Goal: Task Accomplishment & Management: Complete application form

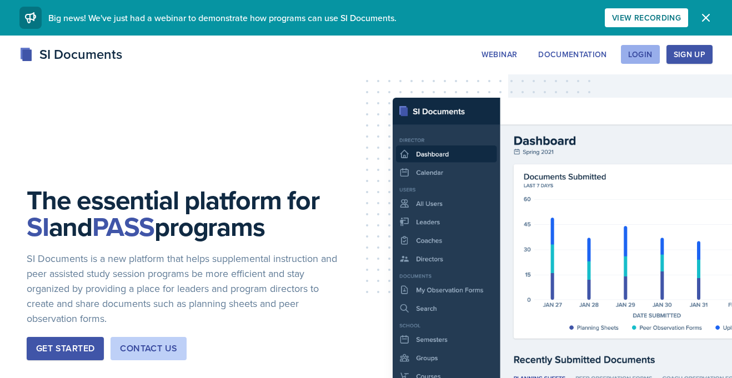
click at [624, 56] on button "Login" at bounding box center [640, 54] width 39 height 19
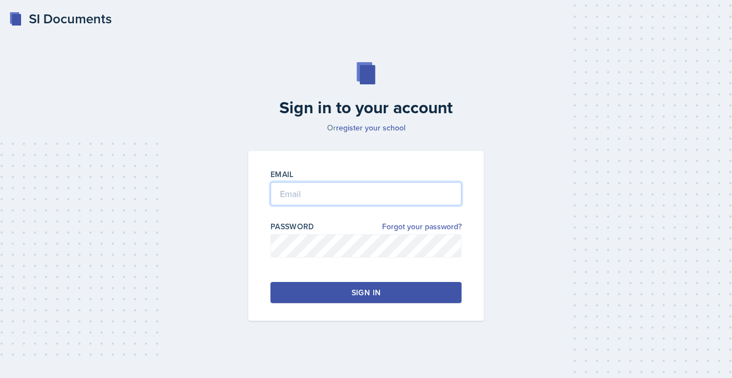
type input "[PERSON_NAME][EMAIL_ADDRESS][PERSON_NAME][DOMAIN_NAME]"
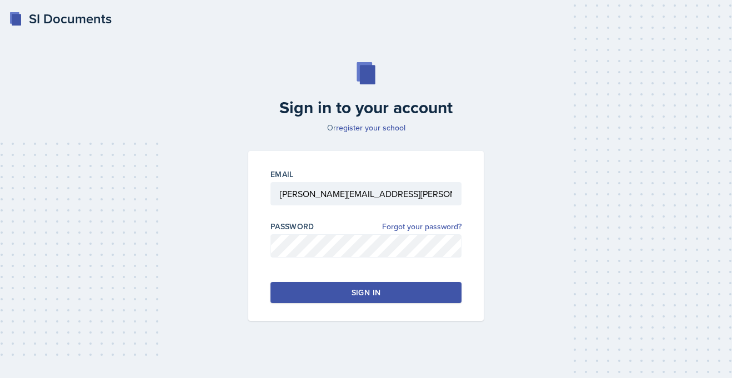
click at [326, 289] on button "Sign in" at bounding box center [365, 292] width 191 height 21
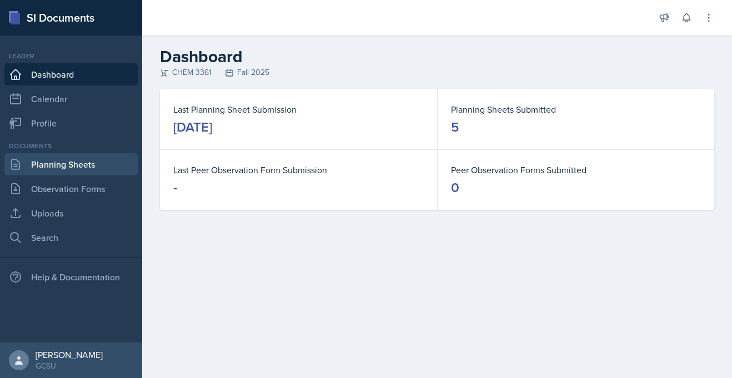
click at [76, 171] on link "Planning Sheets" at bounding box center [70, 164] width 133 height 22
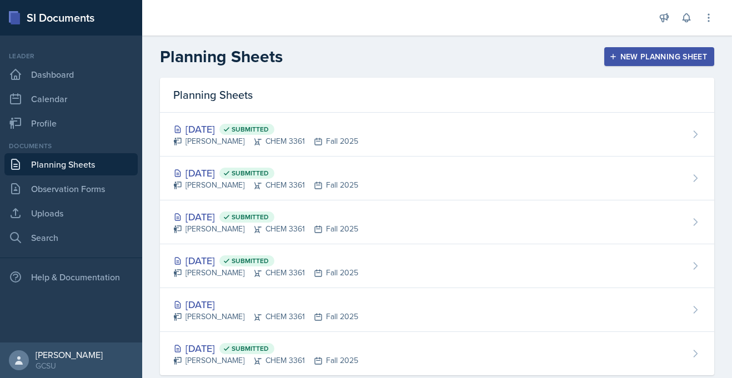
click at [683, 52] on div "New Planning Sheet" at bounding box center [659, 56] width 96 height 9
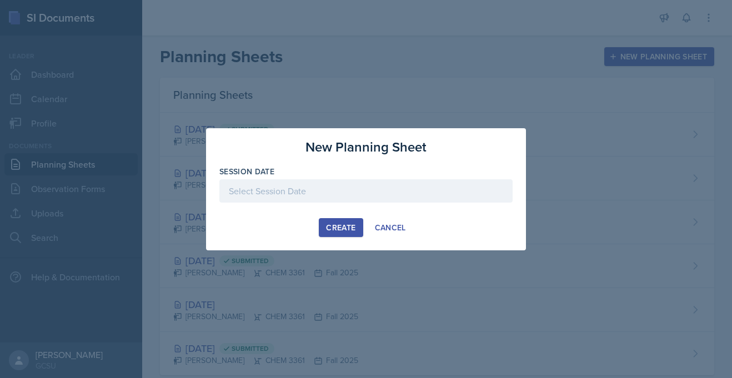
click at [318, 185] on div at bounding box center [365, 190] width 293 height 23
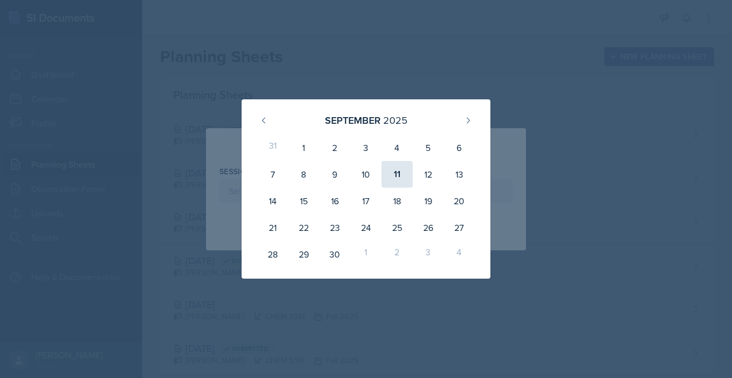
click at [396, 178] on div "11" at bounding box center [396, 174] width 31 height 27
type input "[DATE]"
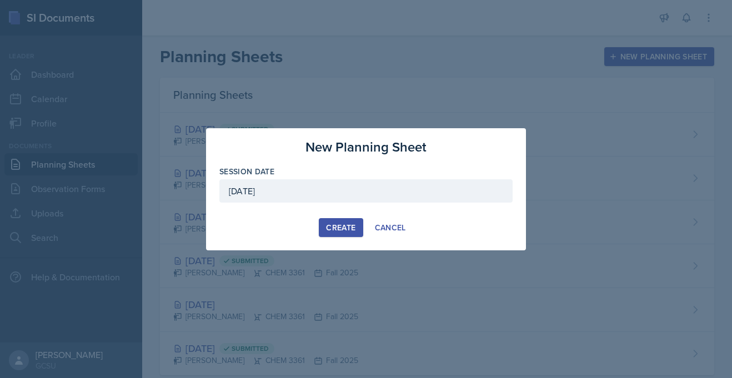
click at [326, 225] on div "Create" at bounding box center [340, 227] width 29 height 9
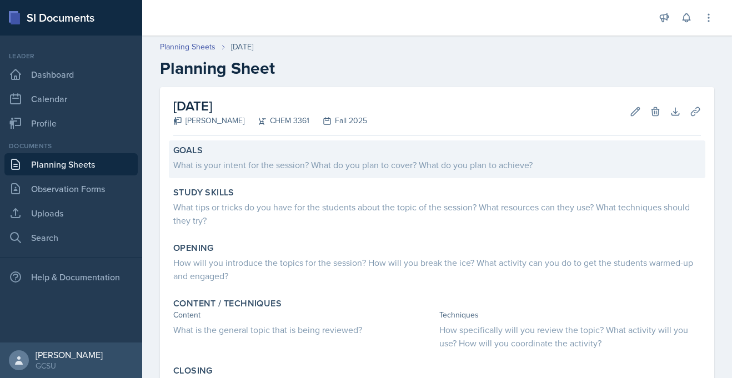
click at [224, 163] on div "What is your intent for the session? What do you plan to cover? What do you pla…" at bounding box center [436, 164] width 527 height 13
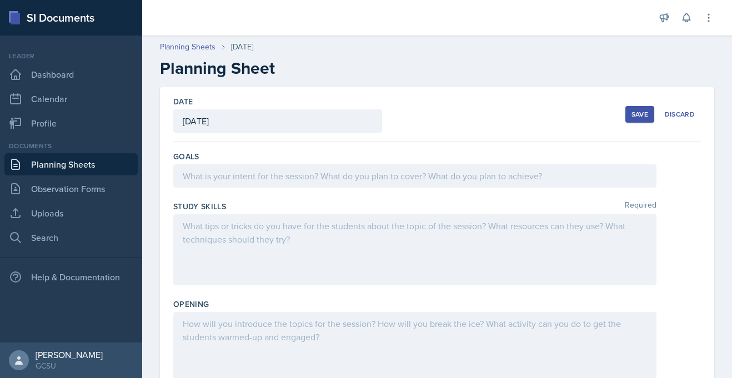
click at [238, 183] on div at bounding box center [414, 175] width 483 height 23
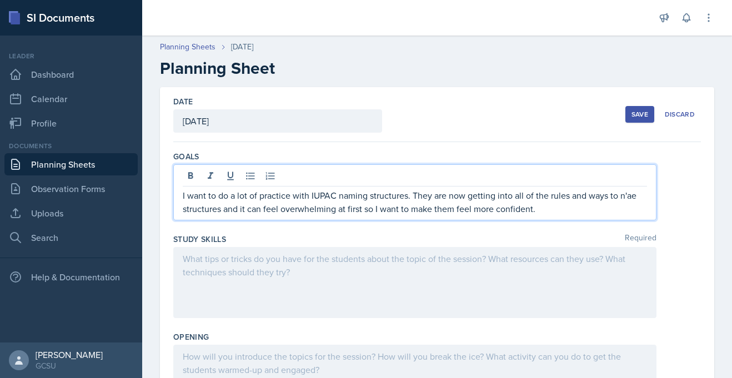
click at [629, 198] on p "I want to do a lot of practice with IUPAC naming structures. They are now getti…" at bounding box center [415, 202] width 464 height 27
click at [632, 199] on p "I want to do a lot of practice with IUPAC naming structures. They are now getti…" at bounding box center [415, 202] width 464 height 27
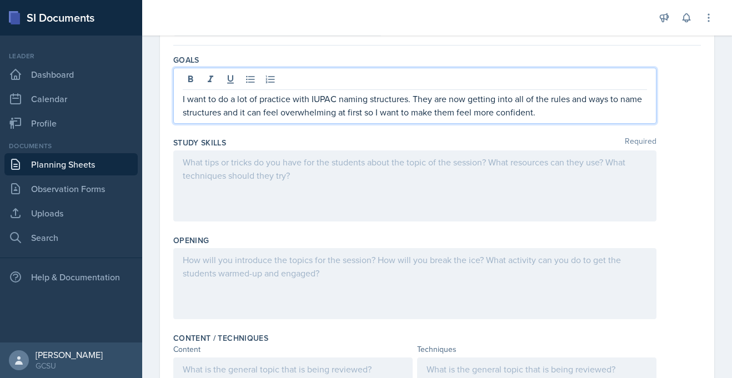
click at [224, 170] on div at bounding box center [414, 185] width 483 height 71
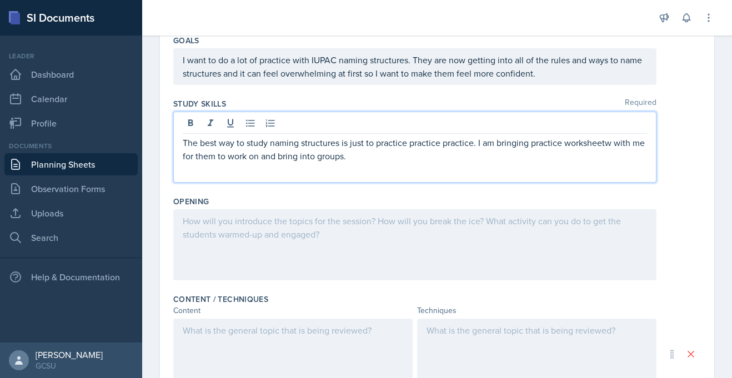
click at [613, 144] on p "The best way to study naming structures is just to practice practice practice. …" at bounding box center [415, 149] width 464 height 27
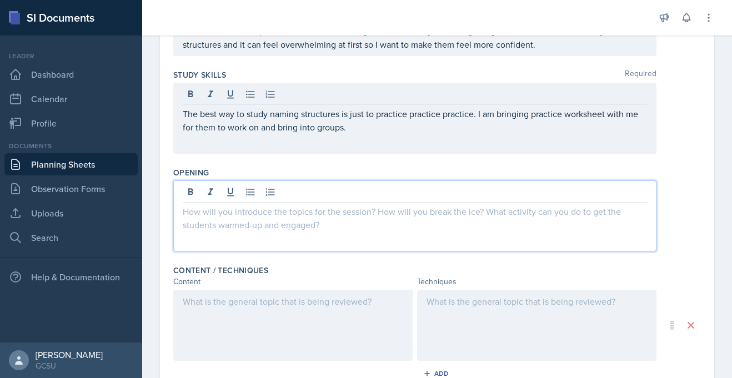
click at [270, 205] on p at bounding box center [415, 211] width 464 height 13
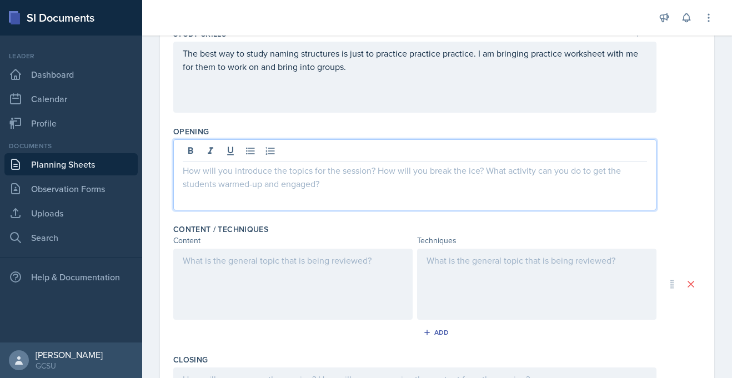
scroll to position [187, 0]
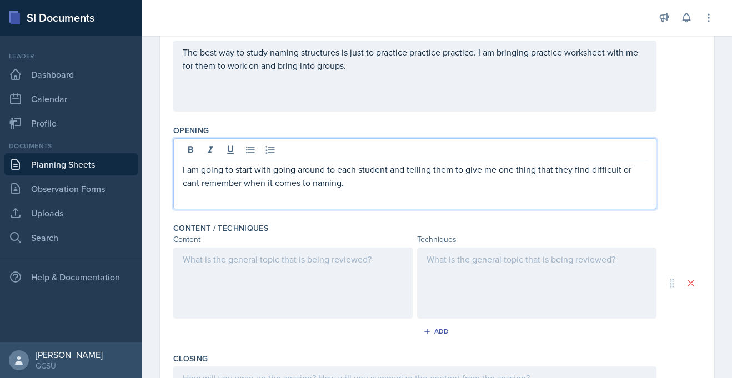
click at [198, 184] on p "I am going to start with going around to each student and telling them to give …" at bounding box center [415, 176] width 464 height 27
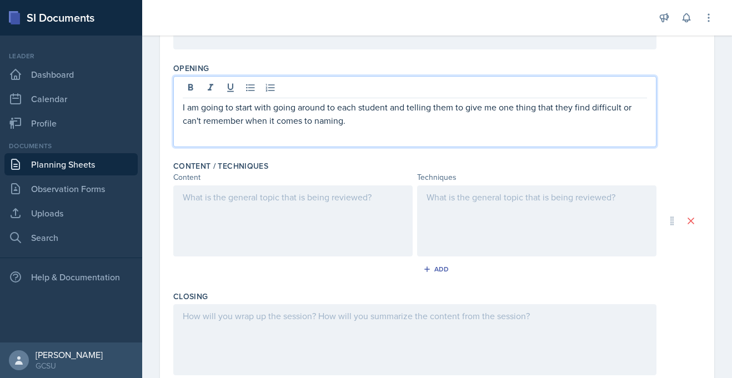
scroll to position [258, 0]
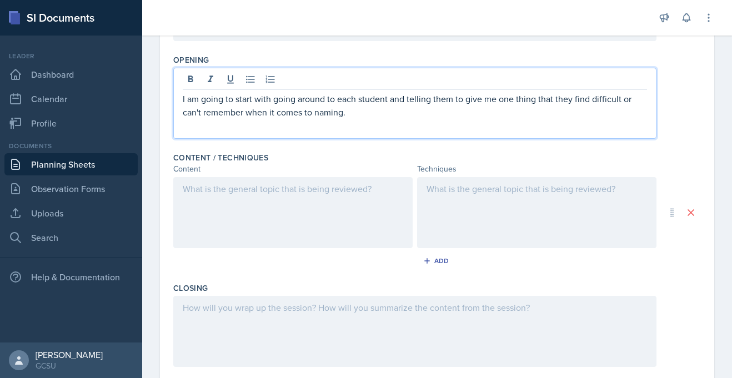
click at [193, 190] on p at bounding box center [293, 188] width 220 height 13
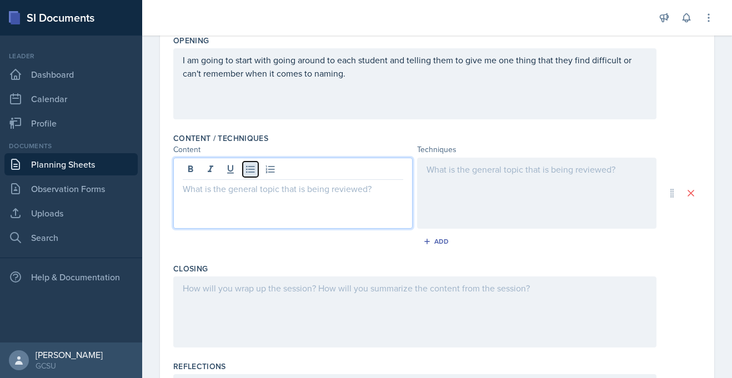
click at [247, 172] on icon at bounding box center [250, 169] width 8 height 7
click at [199, 186] on p "fucntional groups" at bounding box center [298, 188] width 212 height 13
click at [199, 188] on p "fucntional groups" at bounding box center [298, 188] width 212 height 13
click at [270, 186] on p "functional groups" at bounding box center [298, 188] width 212 height 13
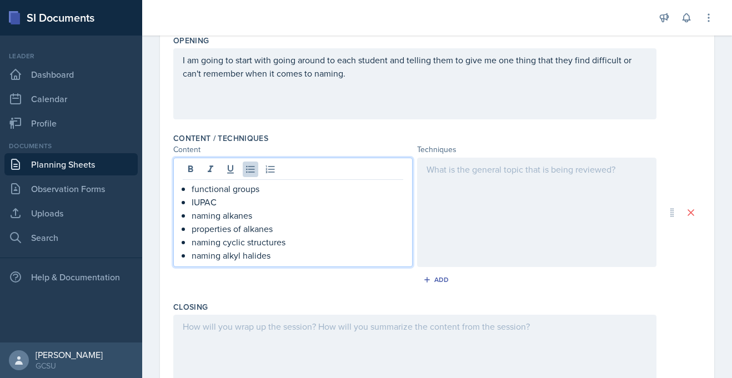
click at [292, 233] on p "properties of alkanes" at bounding box center [298, 228] width 212 height 13
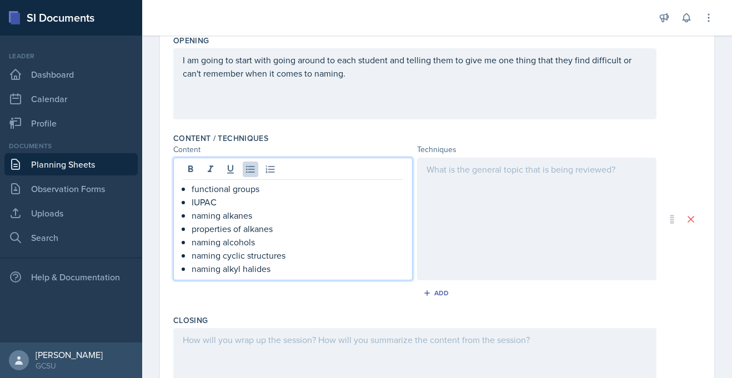
scroll to position [279, 0]
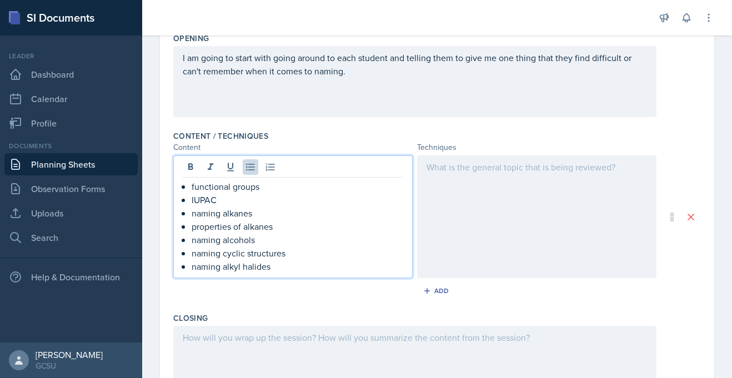
click at [430, 185] on div at bounding box center [536, 216] width 239 height 123
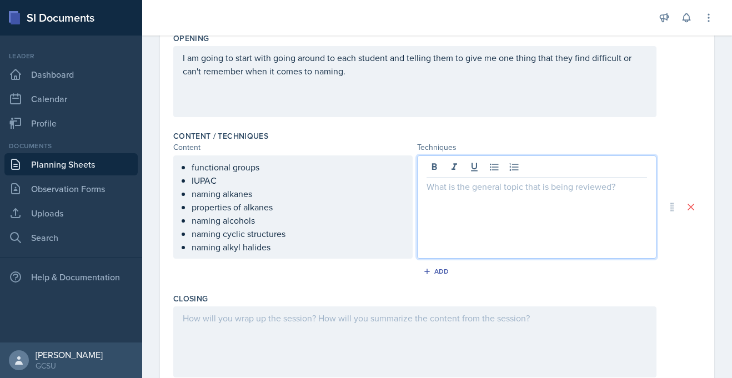
scroll to position [299, 0]
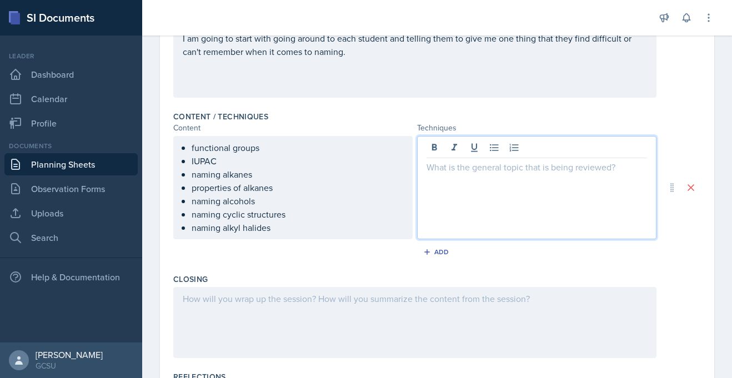
click at [438, 178] on div at bounding box center [536, 187] width 239 height 103
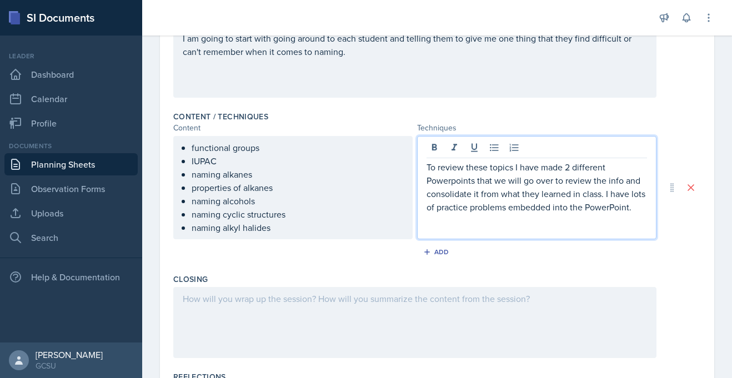
click at [455, 183] on p "To review these topics I have made 2 different Powerpoints that we will go over…" at bounding box center [536, 186] width 220 height 53
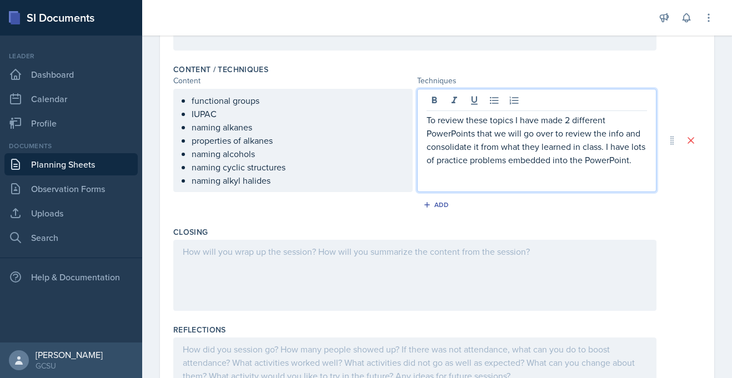
scroll to position [352, 0]
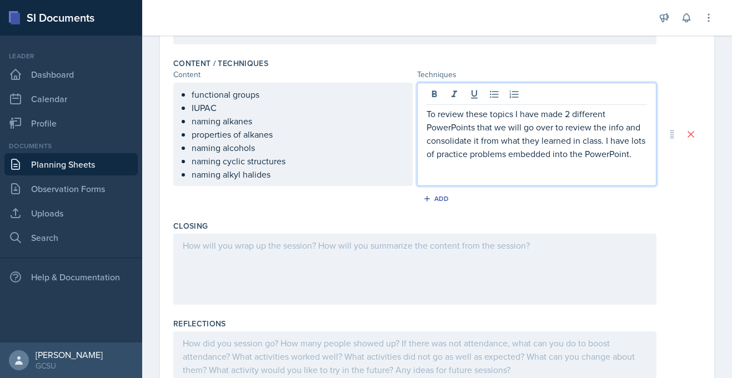
click at [475, 131] on p "To review these topics I have made 2 different PowerPoints that we will go over…" at bounding box center [536, 133] width 220 height 53
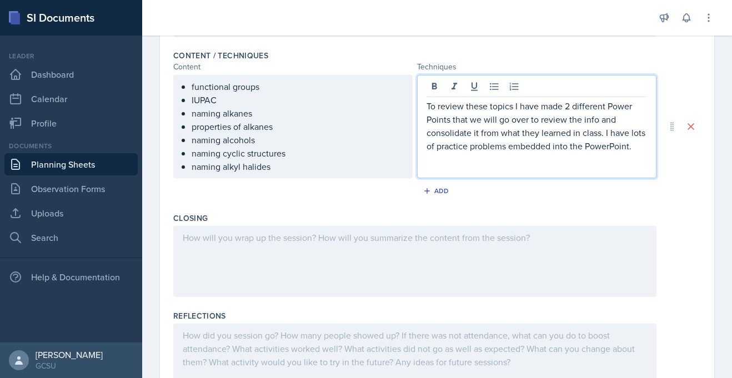
click at [638, 148] on p "To review these topics I have made 2 different Power Points that we will go ove…" at bounding box center [536, 125] width 220 height 53
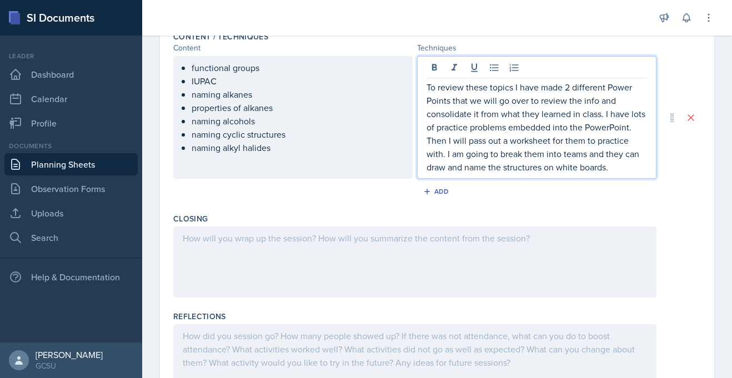
scroll to position [386, 0]
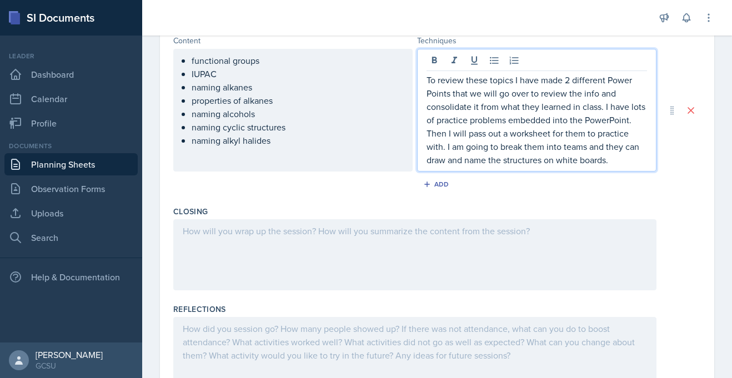
click at [302, 191] on div "Add" at bounding box center [436, 186] width 527 height 21
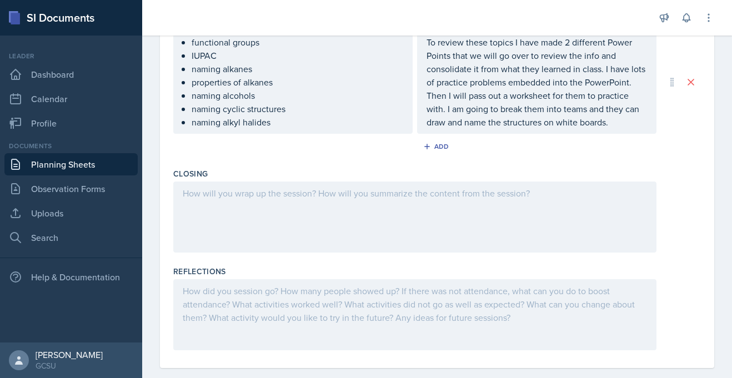
scroll to position [421, 0]
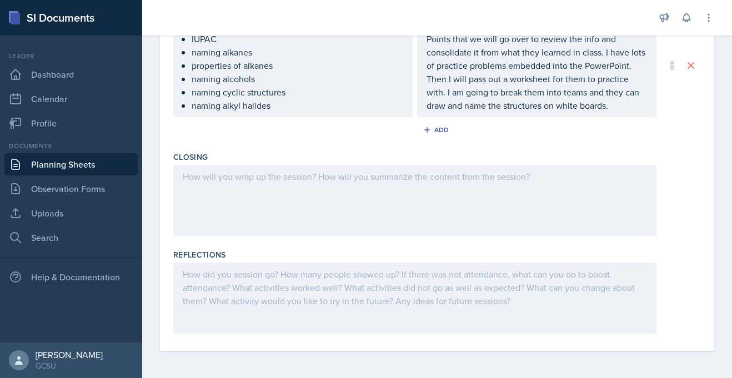
click at [216, 194] on div at bounding box center [414, 200] width 483 height 71
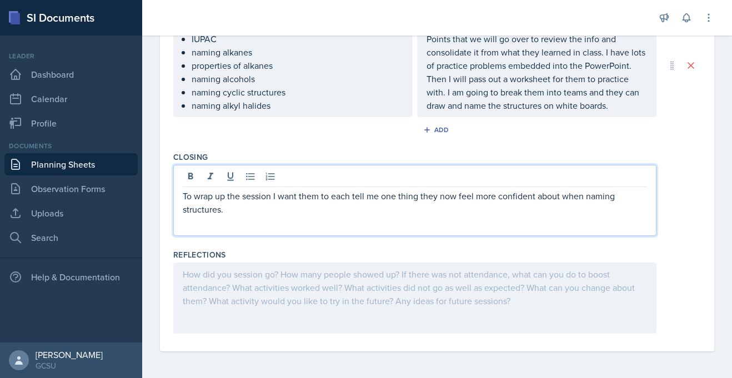
scroll to position [0, 0]
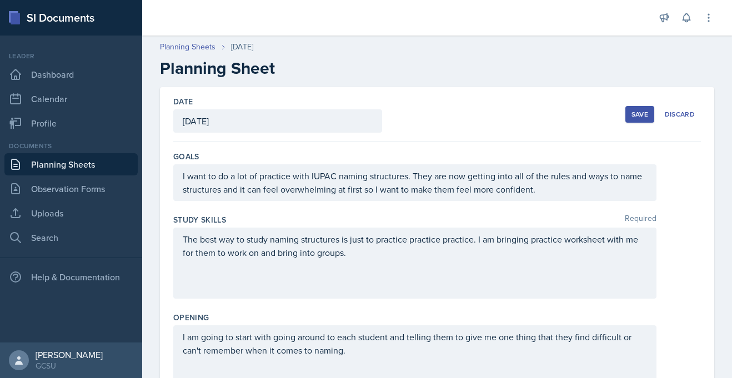
click at [631, 118] on div "Save" at bounding box center [639, 114] width 17 height 9
